Goal: Information Seeking & Learning: Learn about a topic

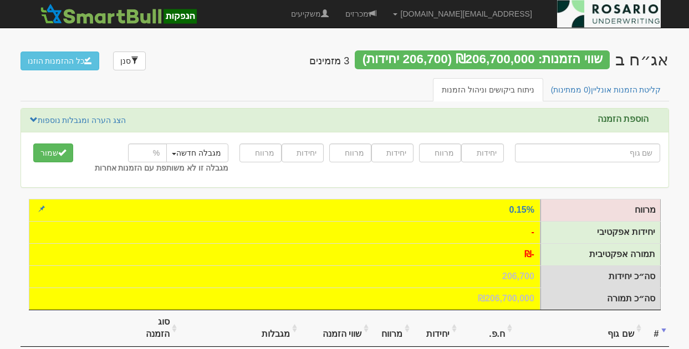
scroll to position [203, 0]
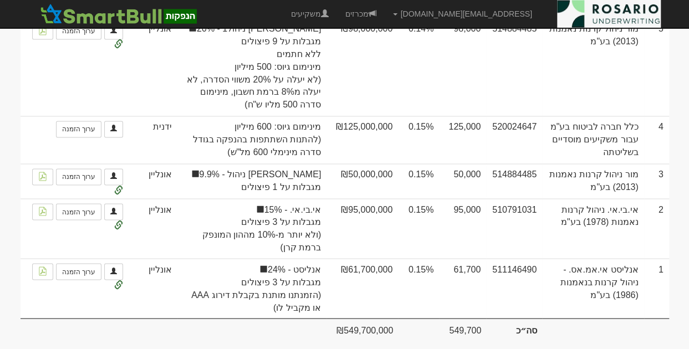
scroll to position [851, 0]
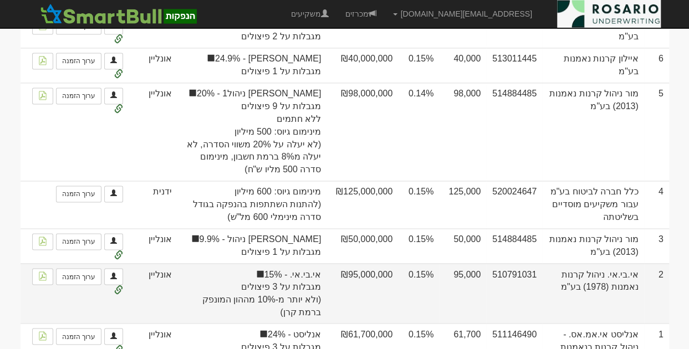
scroll to position [851, 0]
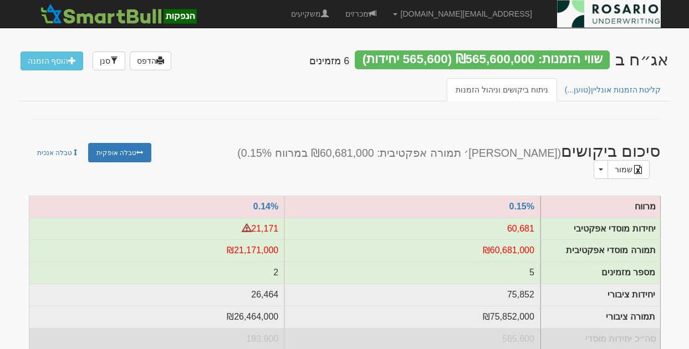
scroll to position [851, 0]
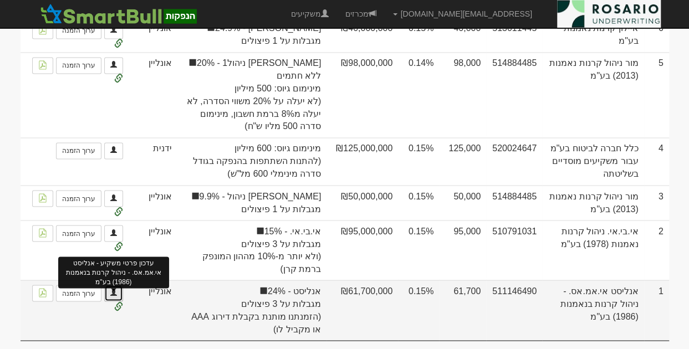
click at [115, 289] on span at bounding box center [113, 292] width 7 height 7
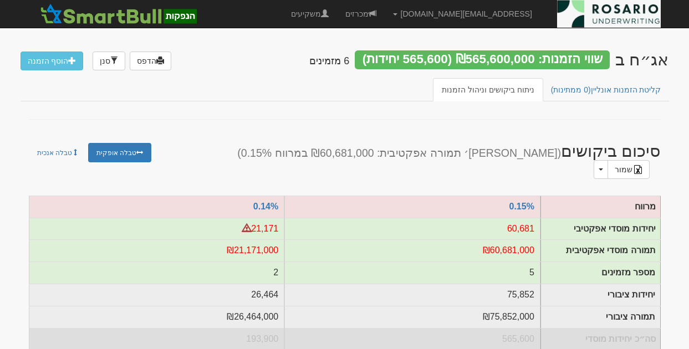
scroll to position [851, 0]
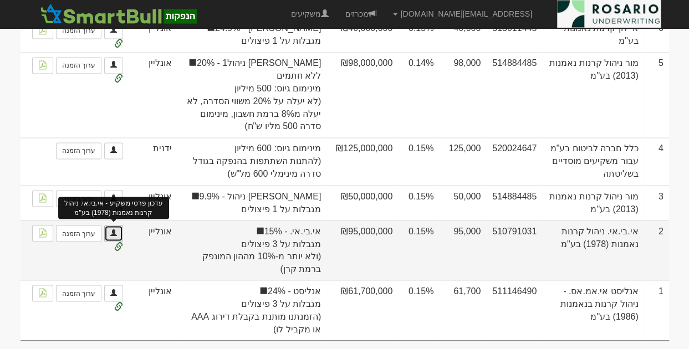
click at [116, 229] on span at bounding box center [113, 232] width 7 height 7
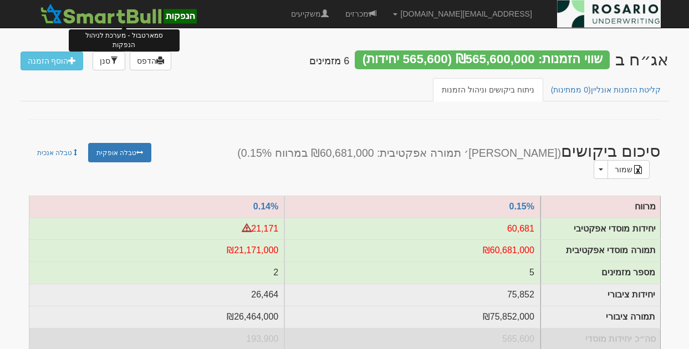
scroll to position [851, 0]
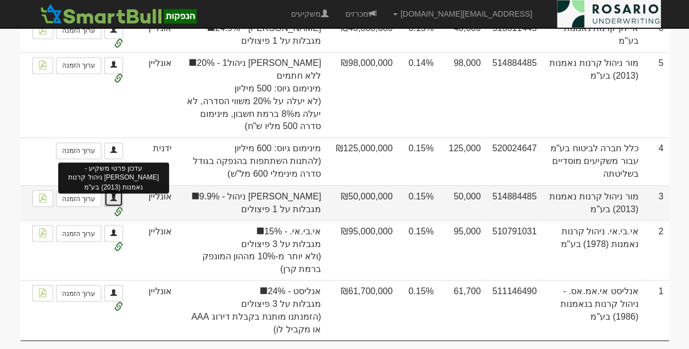
click at [117, 190] on link at bounding box center [113, 198] width 19 height 17
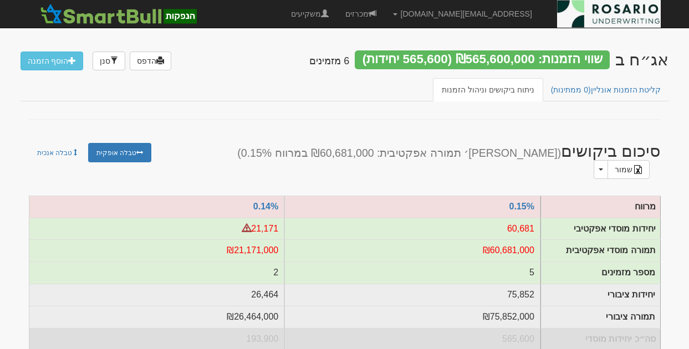
scroll to position [851, 0]
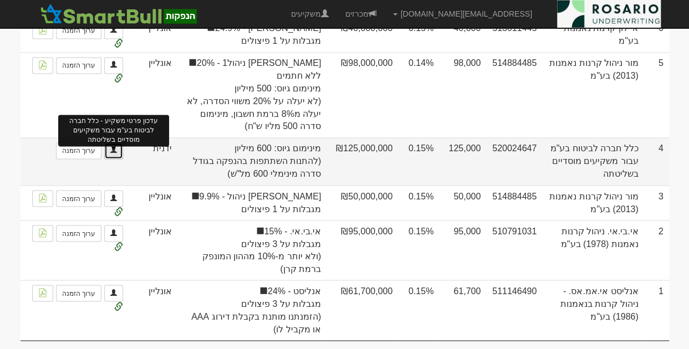
click at [111, 146] on span at bounding box center [113, 149] width 7 height 7
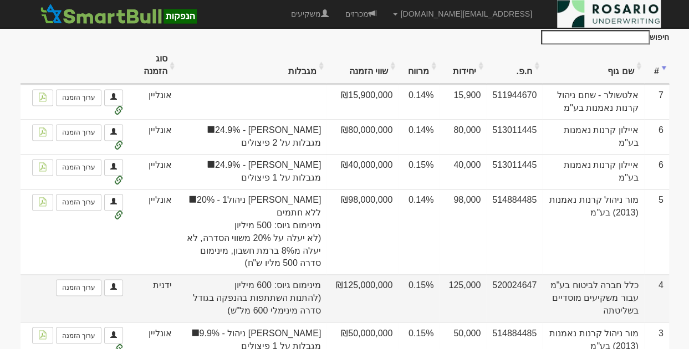
scroll to position [699, 0]
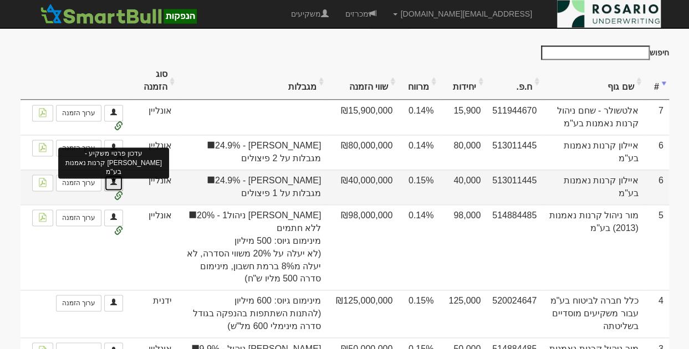
click at [115, 178] on span at bounding box center [113, 181] width 7 height 7
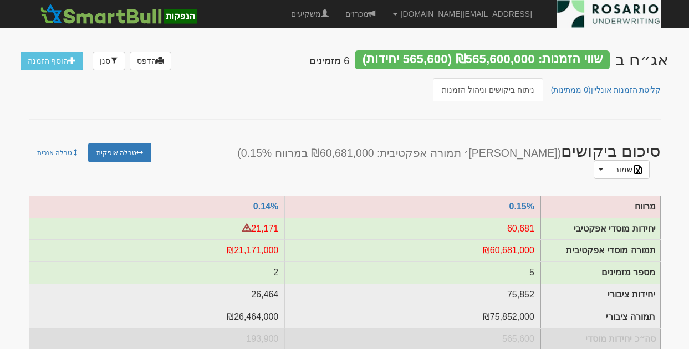
scroll to position [699, 0]
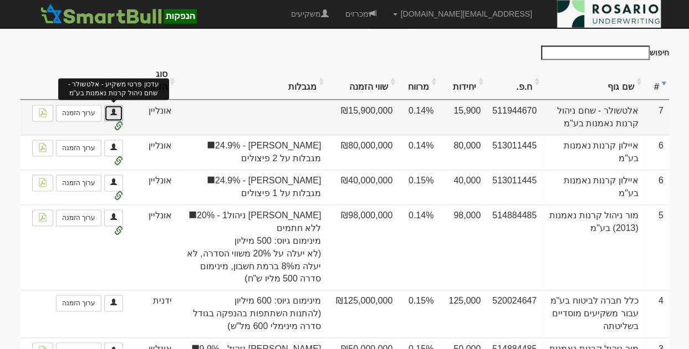
click at [116, 109] on span at bounding box center [113, 112] width 7 height 7
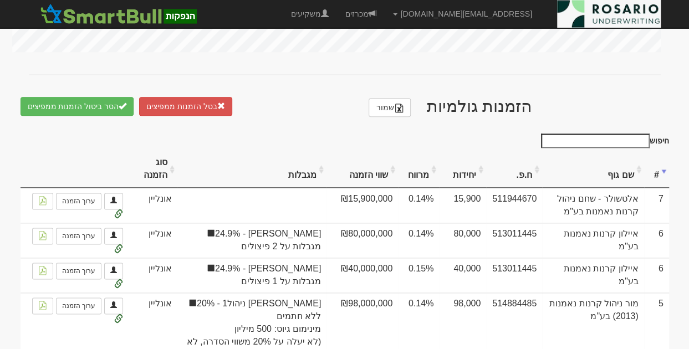
scroll to position [610, 0]
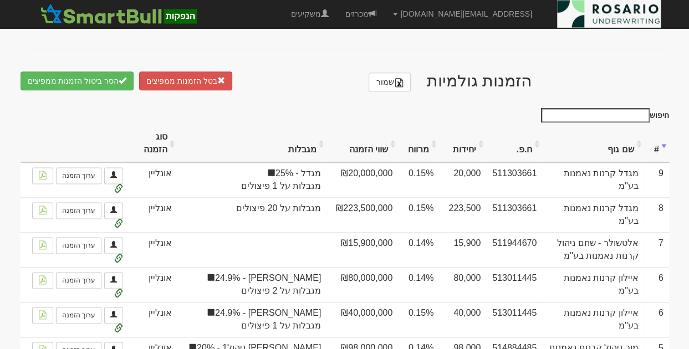
scroll to position [637, 0]
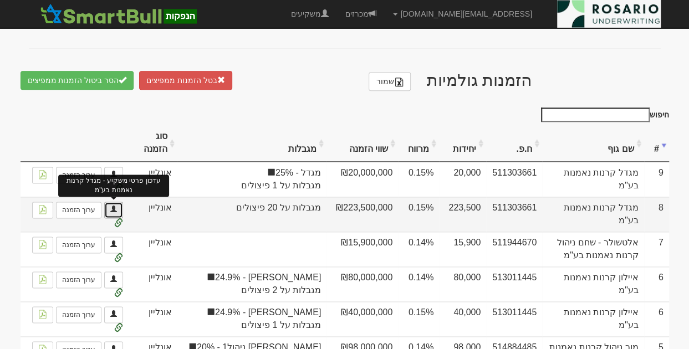
click at [113, 206] on span at bounding box center [113, 209] width 7 height 7
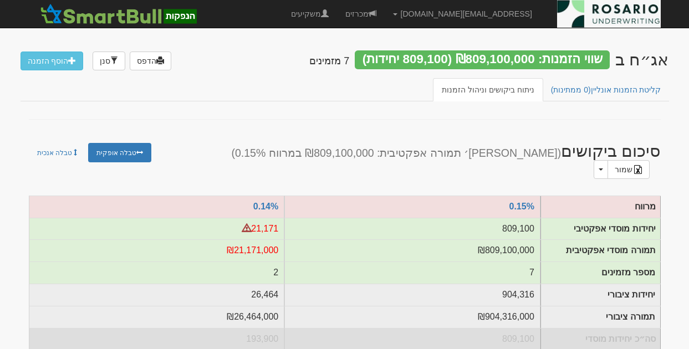
scroll to position [637, 0]
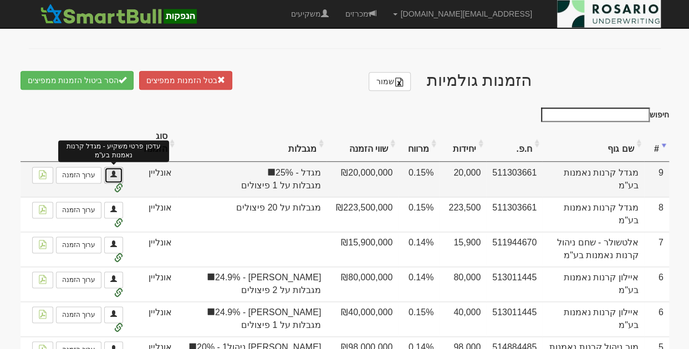
click at [113, 171] on span at bounding box center [113, 174] width 7 height 7
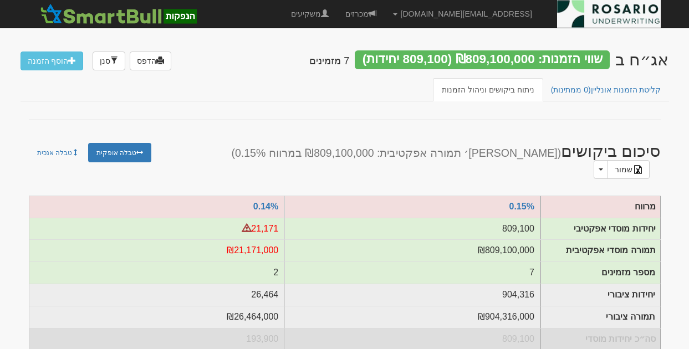
scroll to position [637, 0]
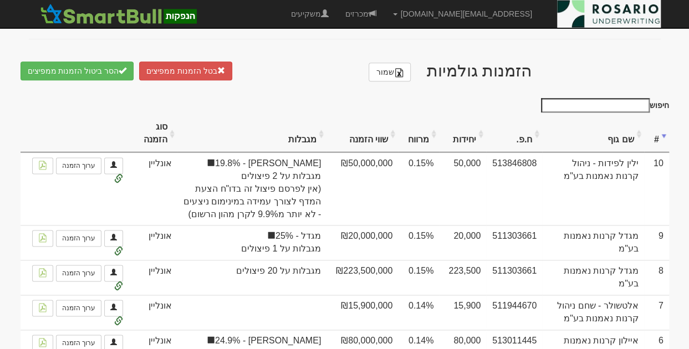
scroll to position [626, 0]
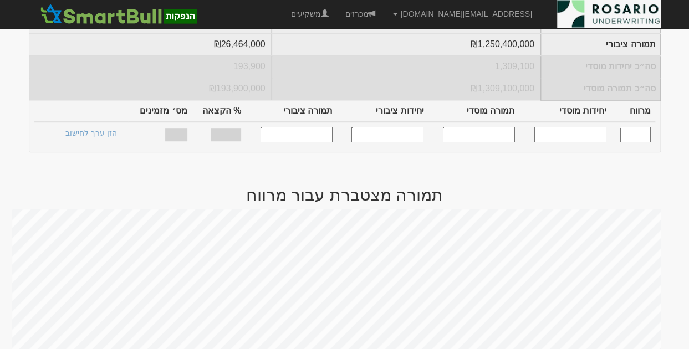
scroll to position [273, 0]
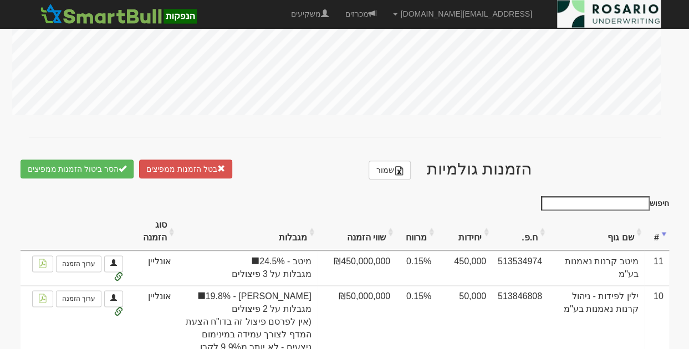
scroll to position [707, 0]
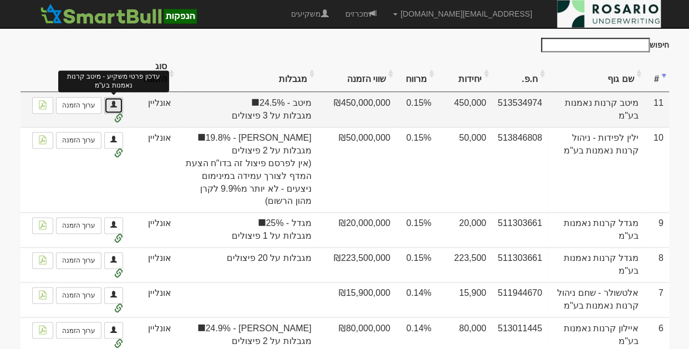
click at [115, 101] on span at bounding box center [113, 104] width 7 height 7
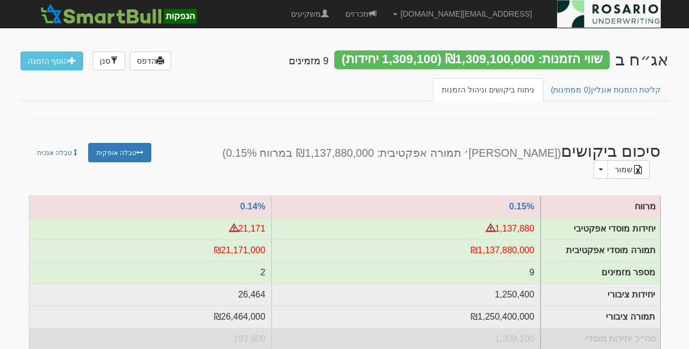
scroll to position [707, 0]
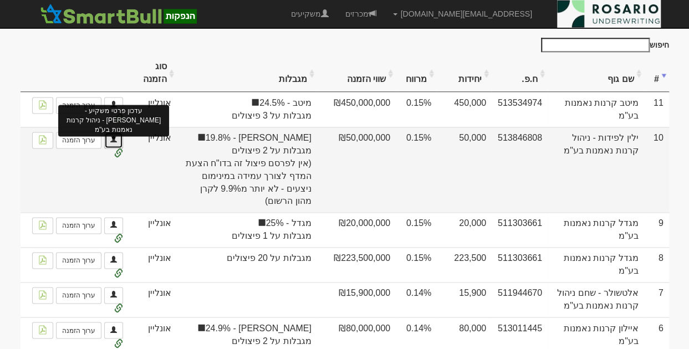
click at [111, 132] on link at bounding box center [113, 140] width 19 height 17
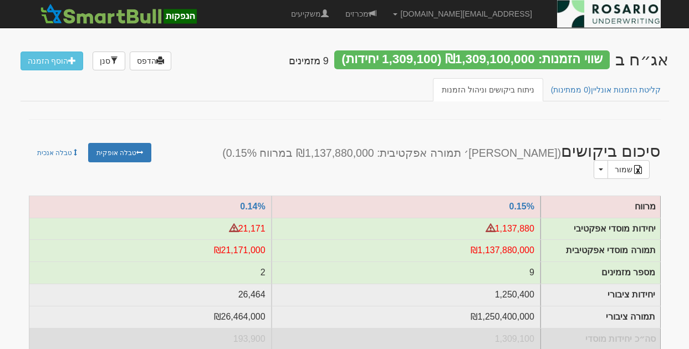
scroll to position [707, 0]
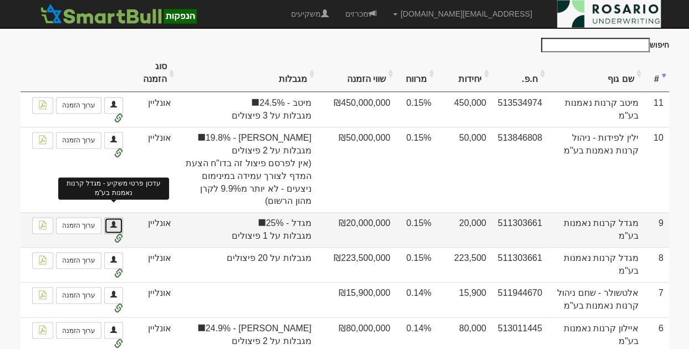
click at [113, 221] on span at bounding box center [113, 224] width 7 height 7
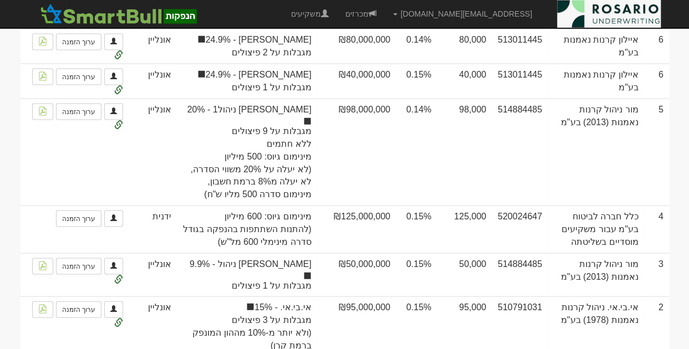
scroll to position [1063, 0]
